Goal: Information Seeking & Learning: Learn about a topic

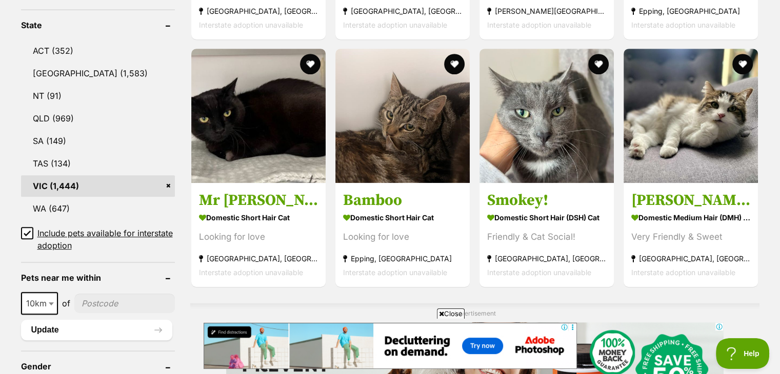
scroll to position [551, 0]
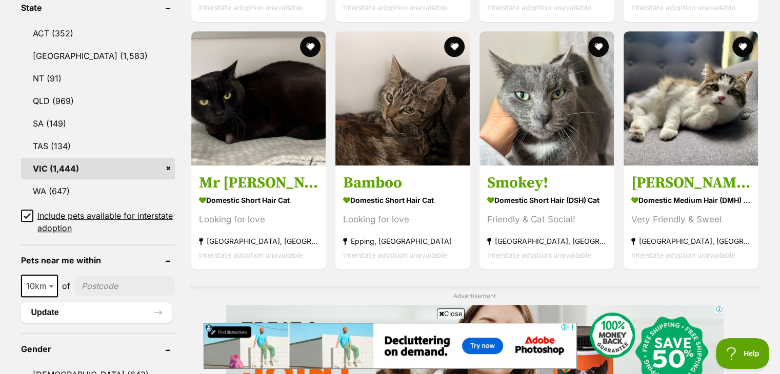
click at [27, 213] on icon at bounding box center [27, 215] width 6 height 5
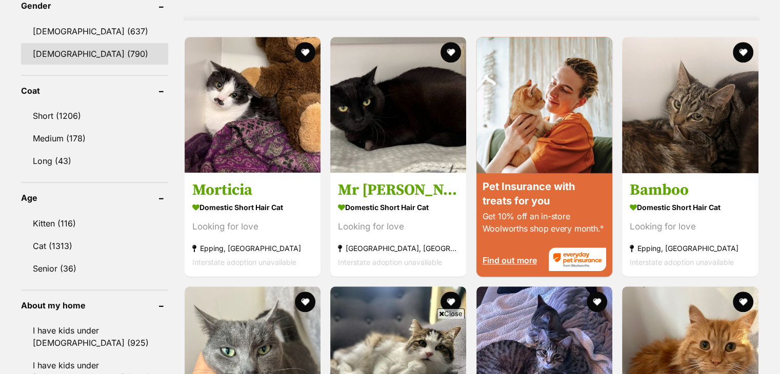
scroll to position [922, 0]
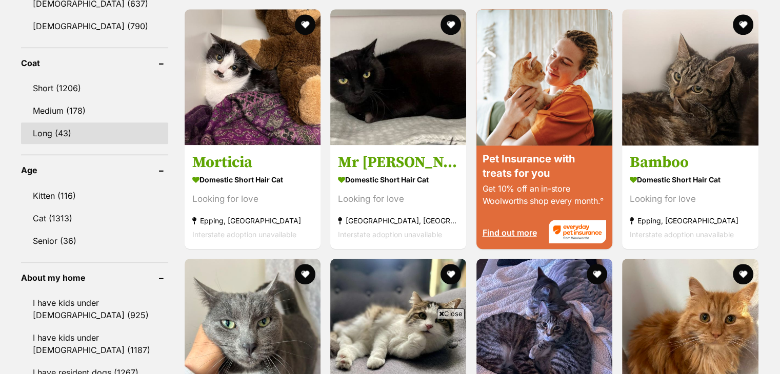
click at [42, 127] on link "Long (43)" at bounding box center [94, 133] width 147 height 22
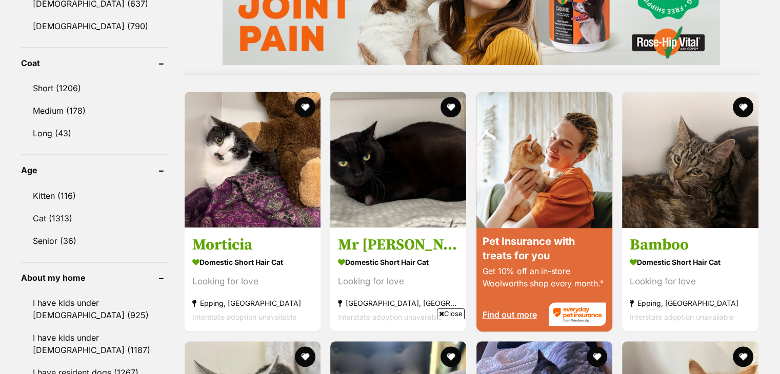
scroll to position [0, 0]
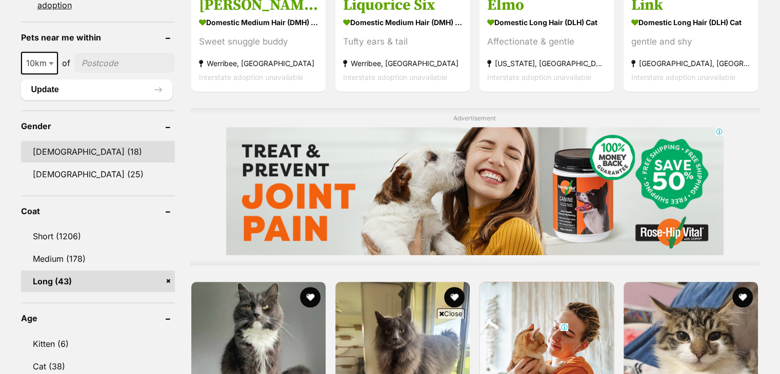
click at [45, 149] on link "Male (18)" at bounding box center [98, 152] width 154 height 22
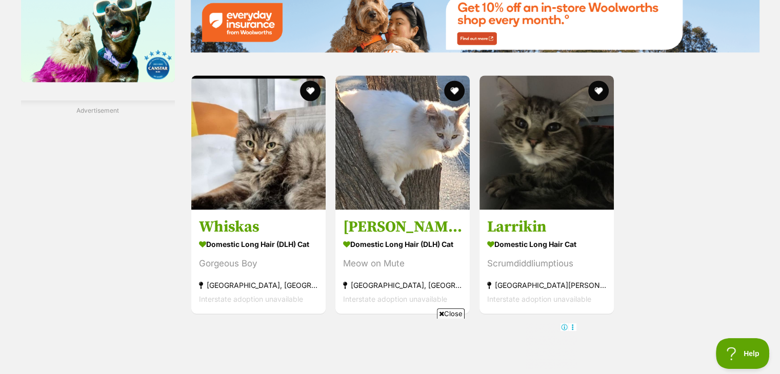
scroll to position [1640, 0]
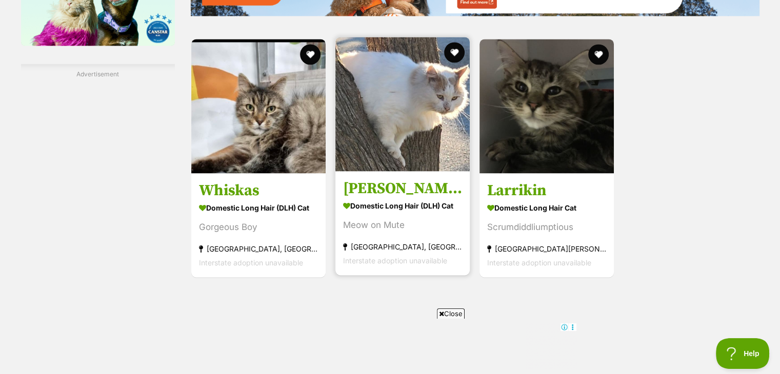
click at [407, 118] on img at bounding box center [402, 104] width 134 height 134
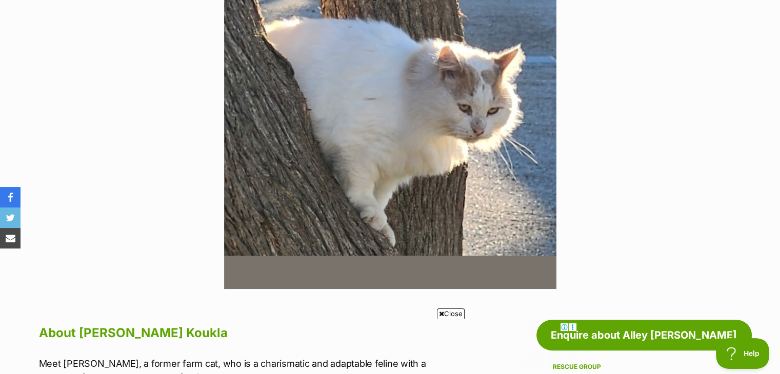
scroll to position [102, 0]
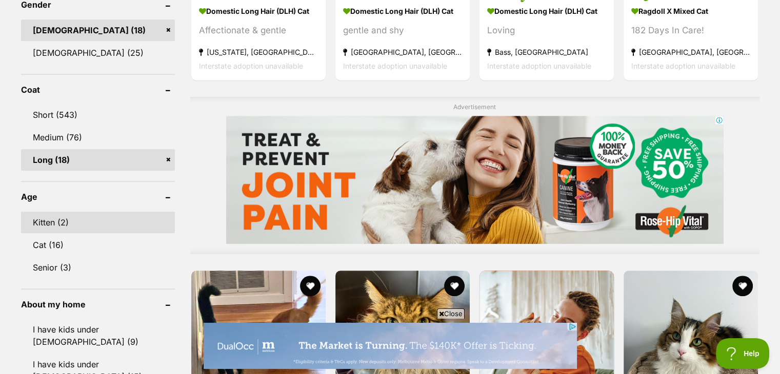
scroll to position [820, 0]
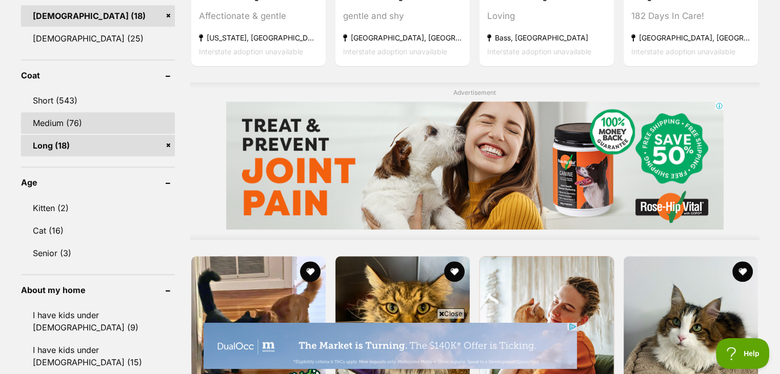
click at [44, 119] on link "Medium (76)" at bounding box center [98, 123] width 154 height 22
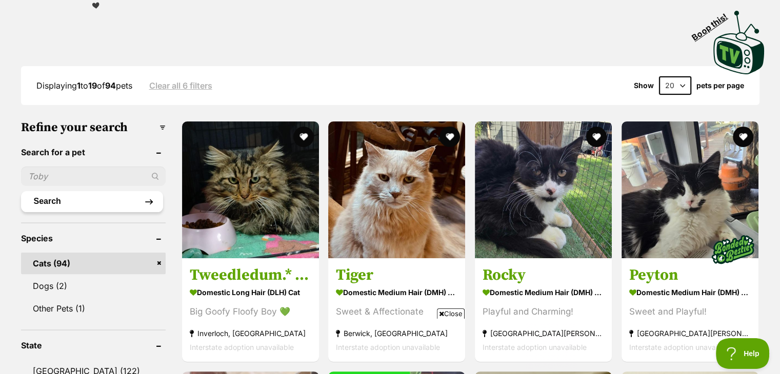
click at [74, 199] on button "Search" at bounding box center [92, 201] width 142 height 20
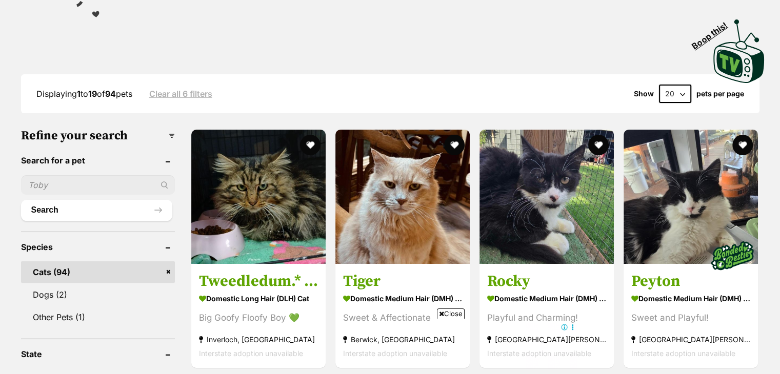
click at [67, 179] on input "text" at bounding box center [98, 184] width 154 height 19
type input "ragdoll"
click at [21, 200] on button "Search" at bounding box center [96, 210] width 151 height 20
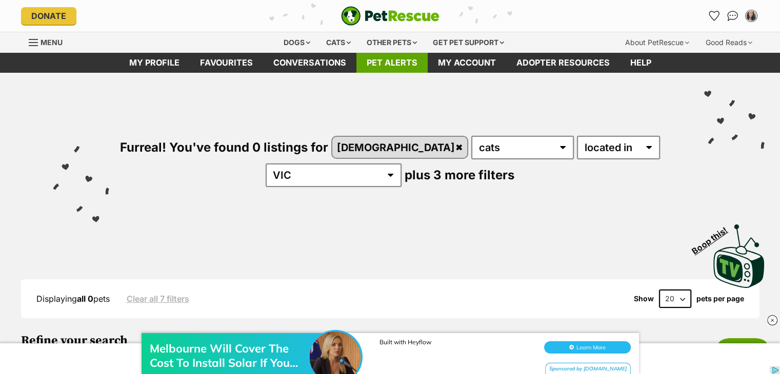
click at [397, 60] on link "Pet alerts" at bounding box center [391, 63] width 71 height 20
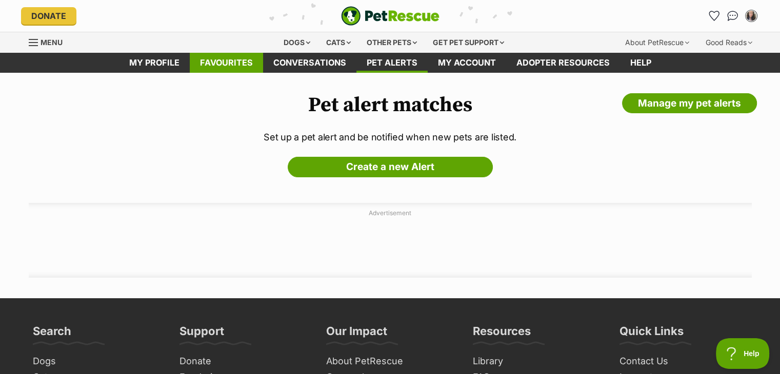
click at [245, 60] on link "Favourites" at bounding box center [226, 63] width 73 height 20
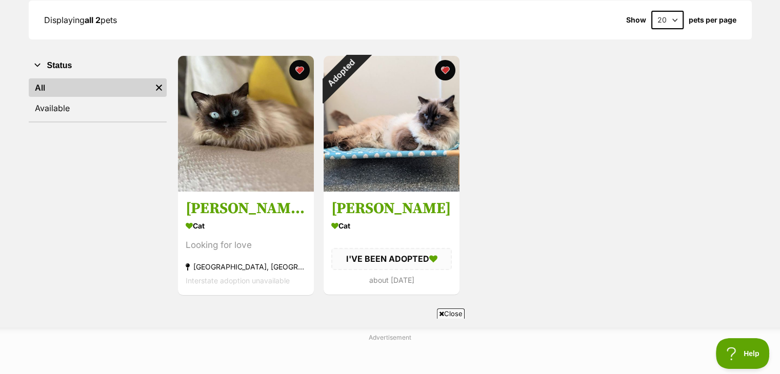
click at [439, 313] on icon at bounding box center [441, 314] width 5 height 7
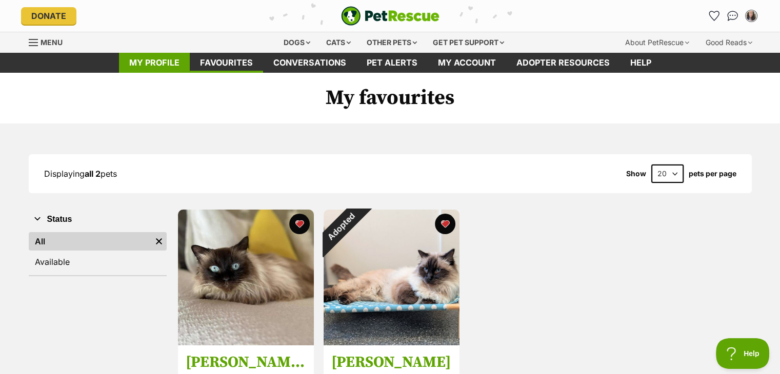
click at [163, 63] on link "My profile" at bounding box center [154, 63] width 71 height 20
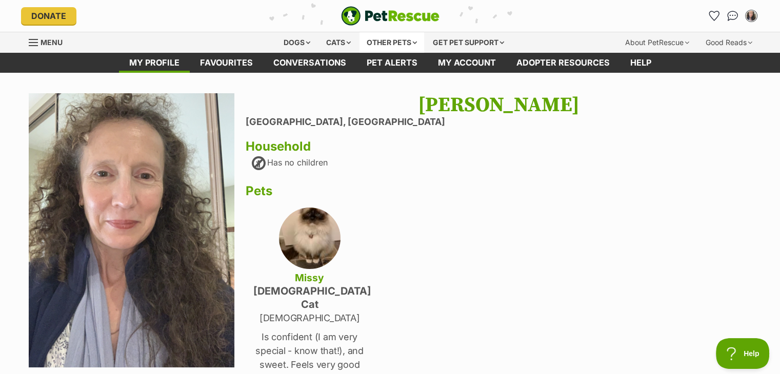
click at [396, 41] on div "Other pets" at bounding box center [391, 42] width 65 height 20
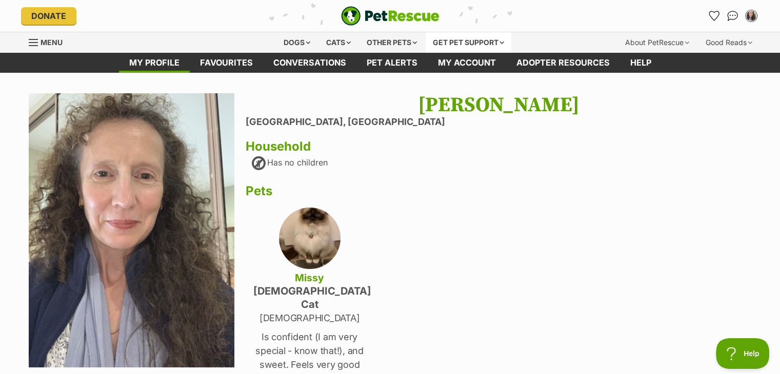
click at [462, 44] on div "Get pet support" at bounding box center [468, 42] width 86 height 20
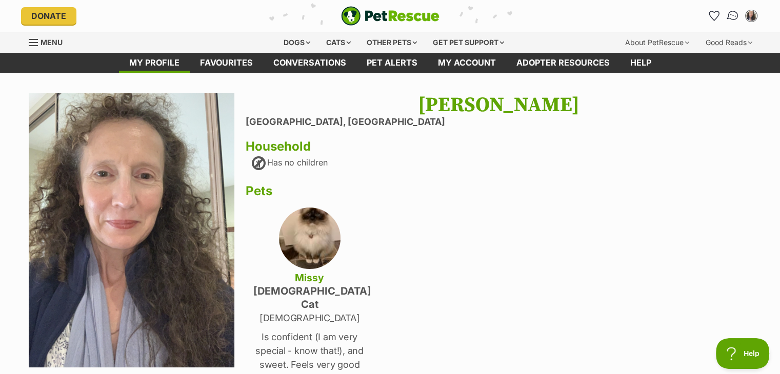
click at [732, 17] on img "Conversations" at bounding box center [732, 15] width 14 height 13
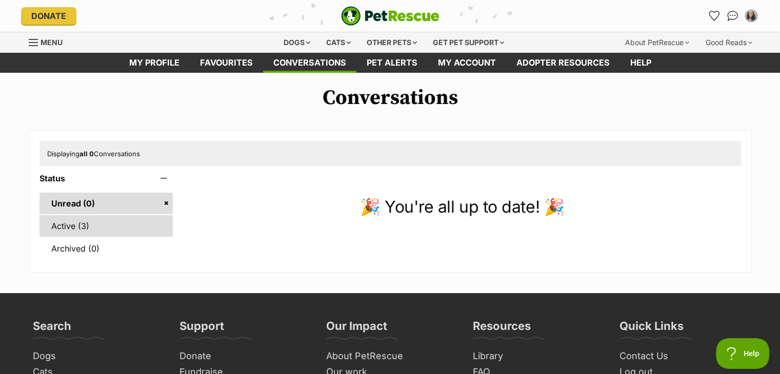
click at [59, 221] on link "Active (3)" at bounding box center [106, 226] width 134 height 22
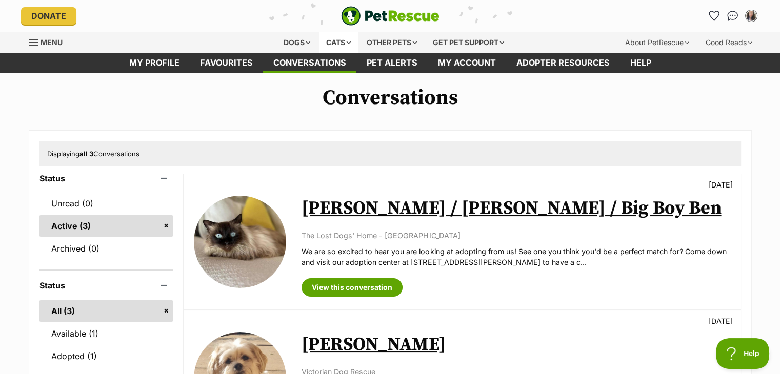
click at [336, 40] on div "Cats" at bounding box center [338, 42] width 39 height 20
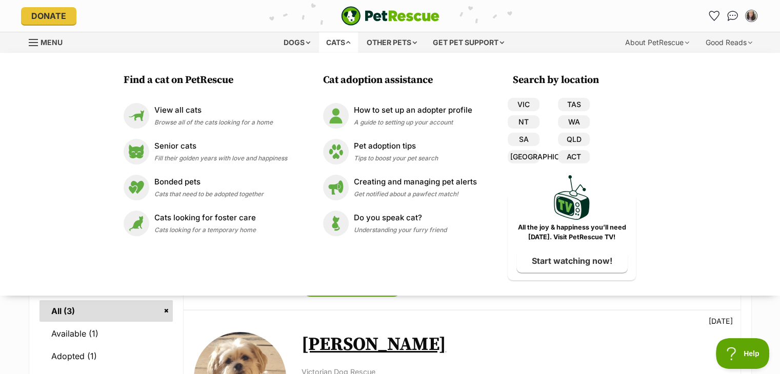
click at [414, 82] on h3 "Cat adoption assistance" at bounding box center [402, 80] width 159 height 14
click at [147, 6] on div "Donate PetRescue home My account Sarah Edit profile Log out Pet alerts Pet aler…" at bounding box center [390, 16] width 738 height 32
